Goal: Find contact information: Find contact information

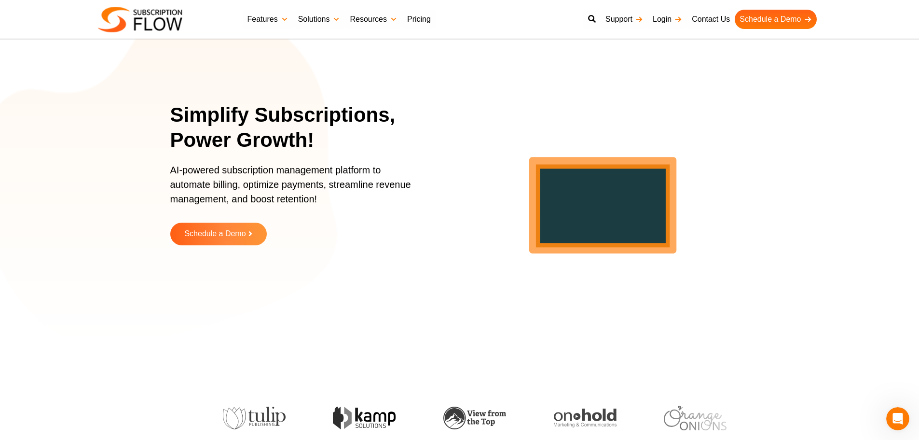
click at [274, 115] on h1 "Simplify Subscriptions, Power Growth!" at bounding box center [301, 127] width 263 height 51
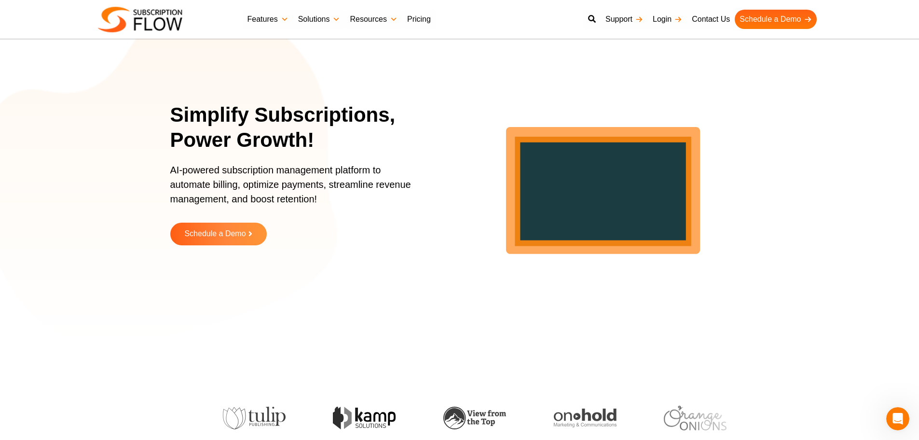
click at [226, 115] on h1 "Simplify Subscriptions, Power Growth!" at bounding box center [301, 127] width 263 height 51
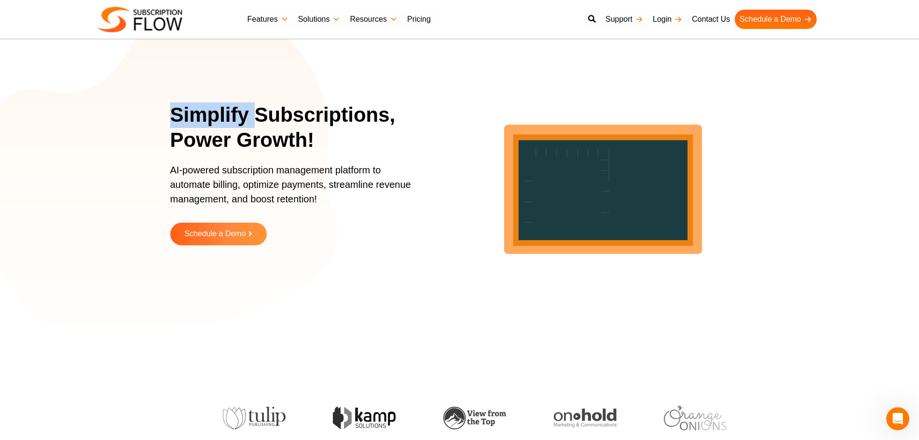
click at [226, 115] on h1 "Simplify Subscriptions, Power Growth!" at bounding box center [301, 127] width 263 height 51
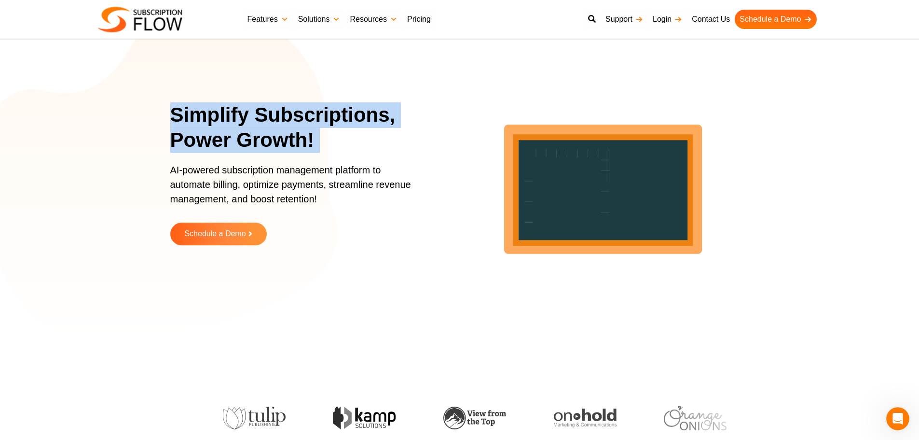
click at [226, 115] on h1 "Simplify Subscriptions, Power Growth!" at bounding box center [301, 127] width 263 height 51
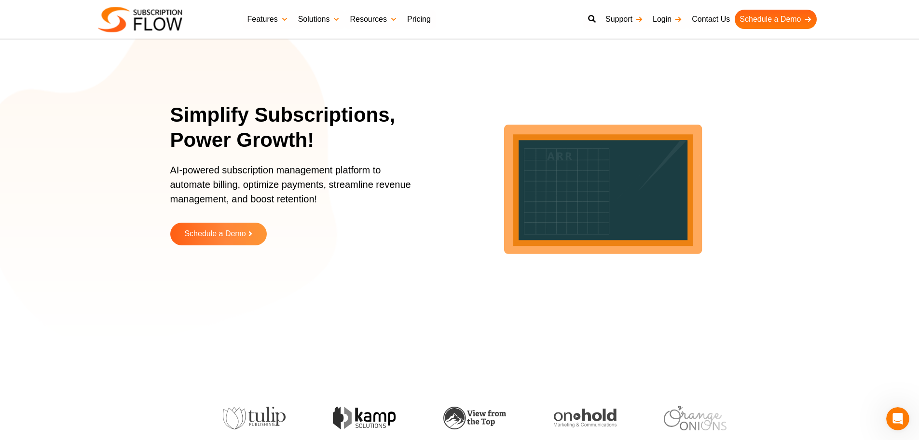
click at [211, 166] on p "AI-powered subscription management platform to automate billing, optimize payme…" at bounding box center [295, 189] width 251 height 53
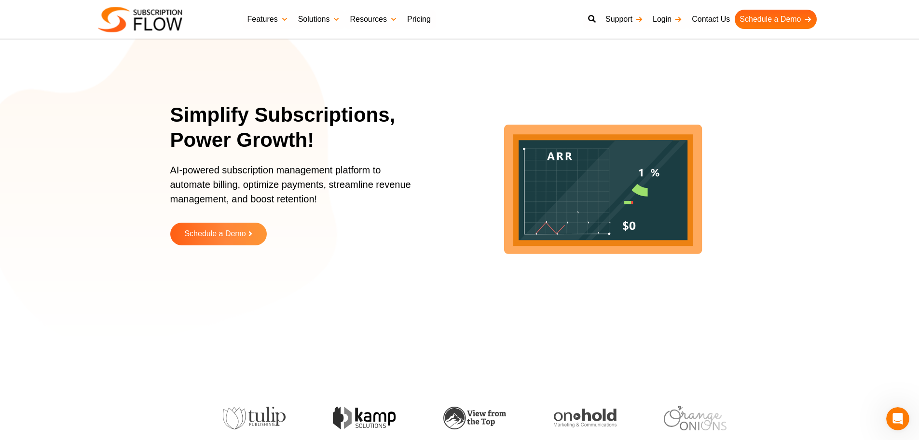
click at [210, 171] on p "AI-powered subscription management platform to automate billing, optimize payme…" at bounding box center [295, 189] width 251 height 53
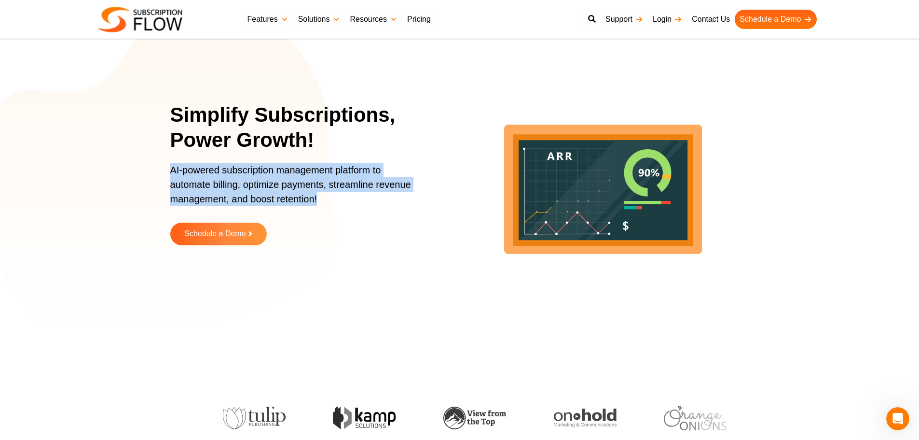
click at [210, 171] on p "AI-powered subscription management platform to automate billing, optimize payme…" at bounding box center [295, 189] width 251 height 53
click at [198, 186] on p "AI-powered subscription management platform to automate billing, optimize payme…" at bounding box center [295, 189] width 251 height 53
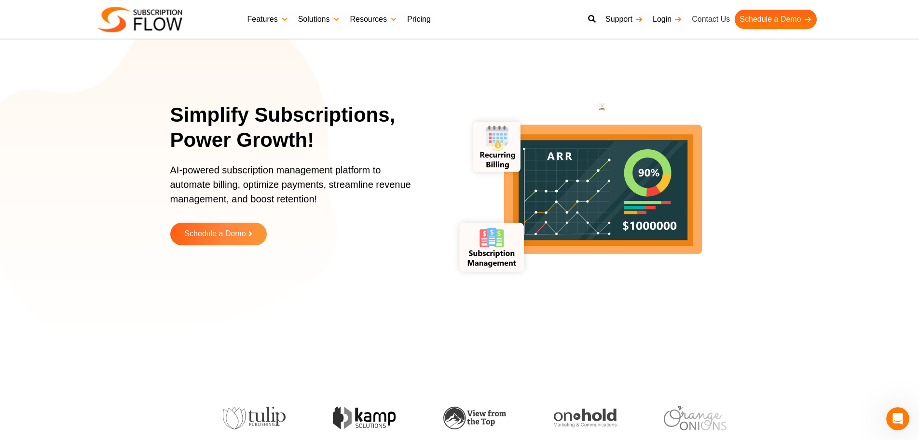
click at [704, 18] on link "Contact Us" at bounding box center [711, 19] width 48 height 19
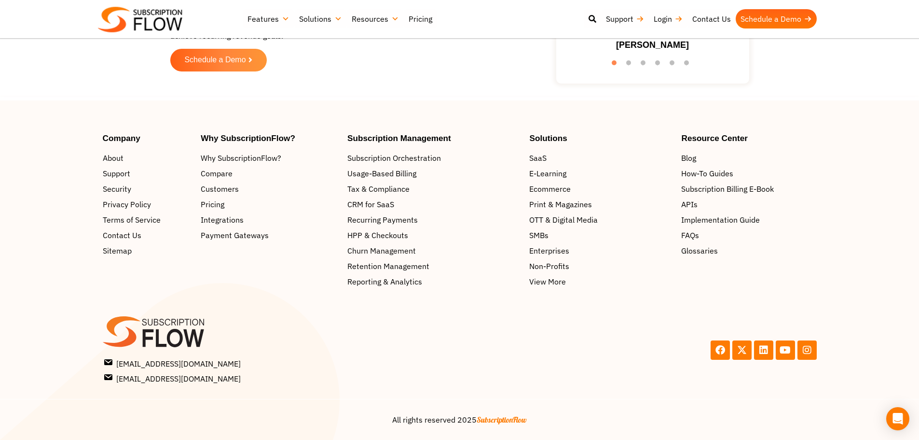
scroll to position [1077, 0]
click at [136, 233] on span "Contact Us" at bounding box center [124, 235] width 39 height 12
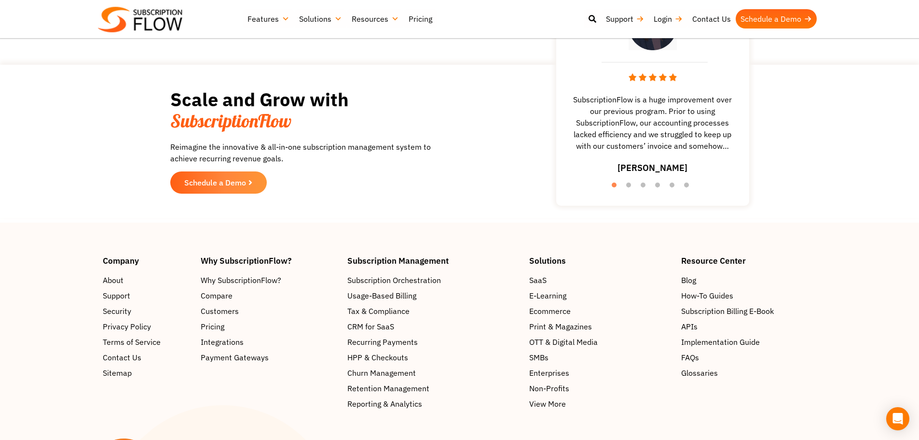
scroll to position [965, 0]
